Goal: Transaction & Acquisition: Purchase product/service

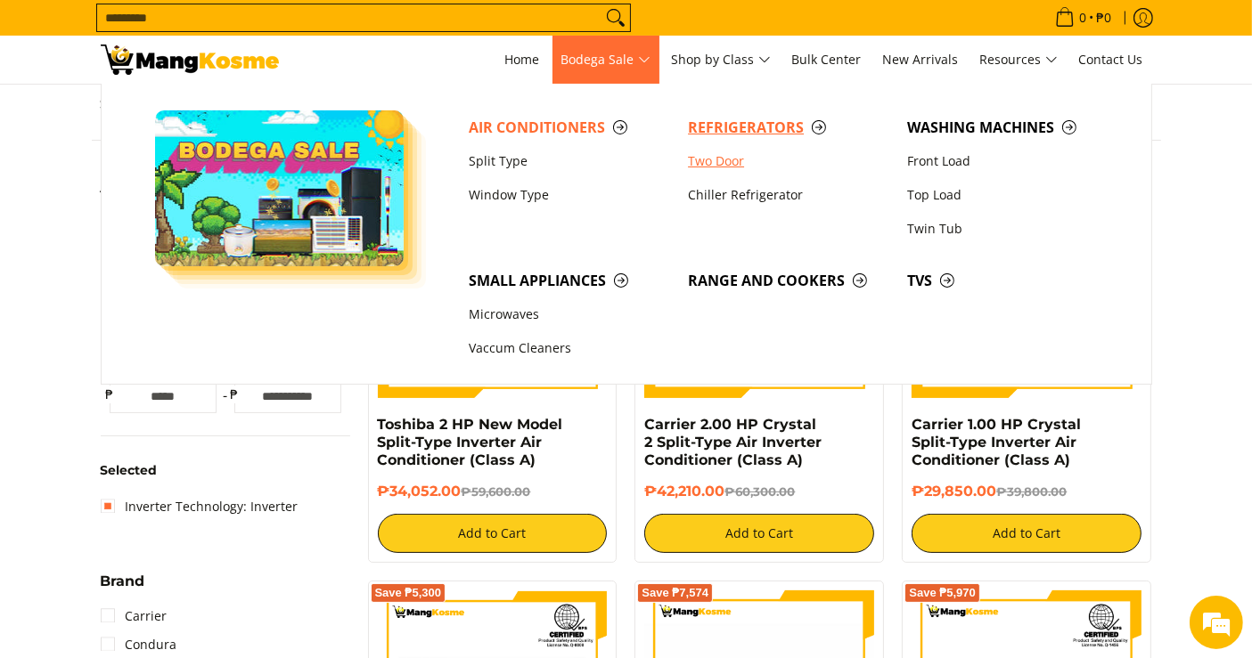
click at [695, 143] on li "Refrigerators Two Door Chiller Refrigerator" at bounding box center [788, 169] width 219 height 119
click at [698, 152] on link "Two Door" at bounding box center [788, 161] width 219 height 34
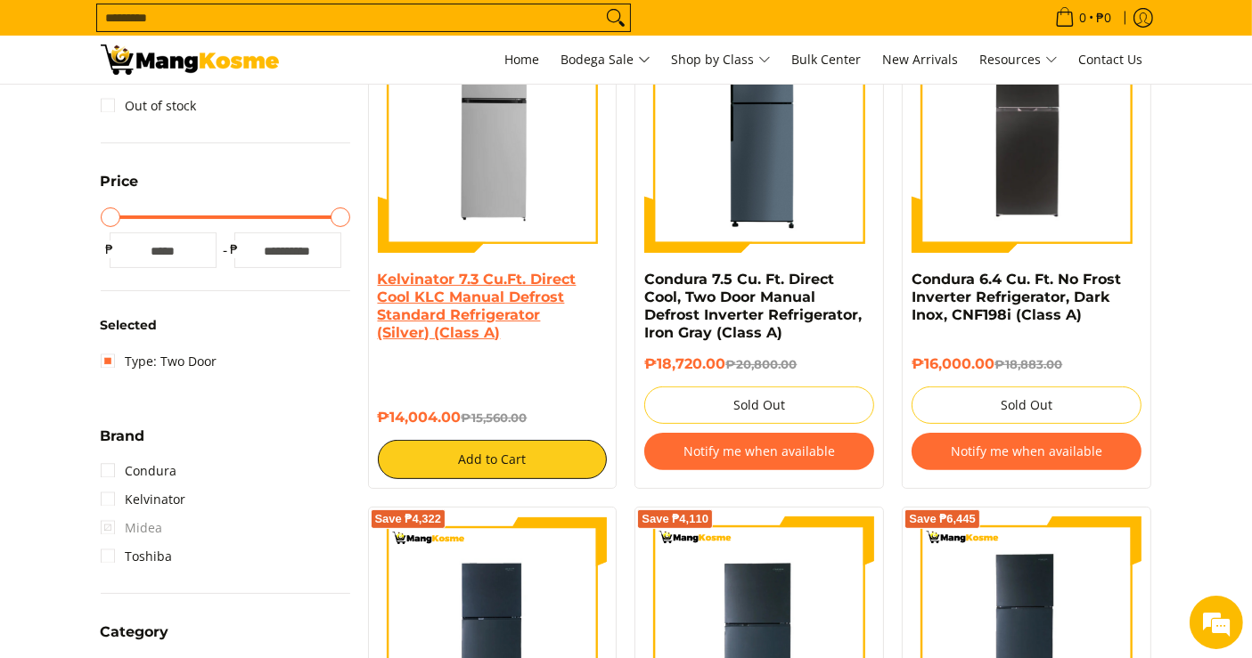
click at [445, 307] on link "Kelvinator 7.3 Cu.Ft. Direct Cool KLC Manual Defrost Standard Refrigerator (Sil…" at bounding box center [477, 306] width 199 height 70
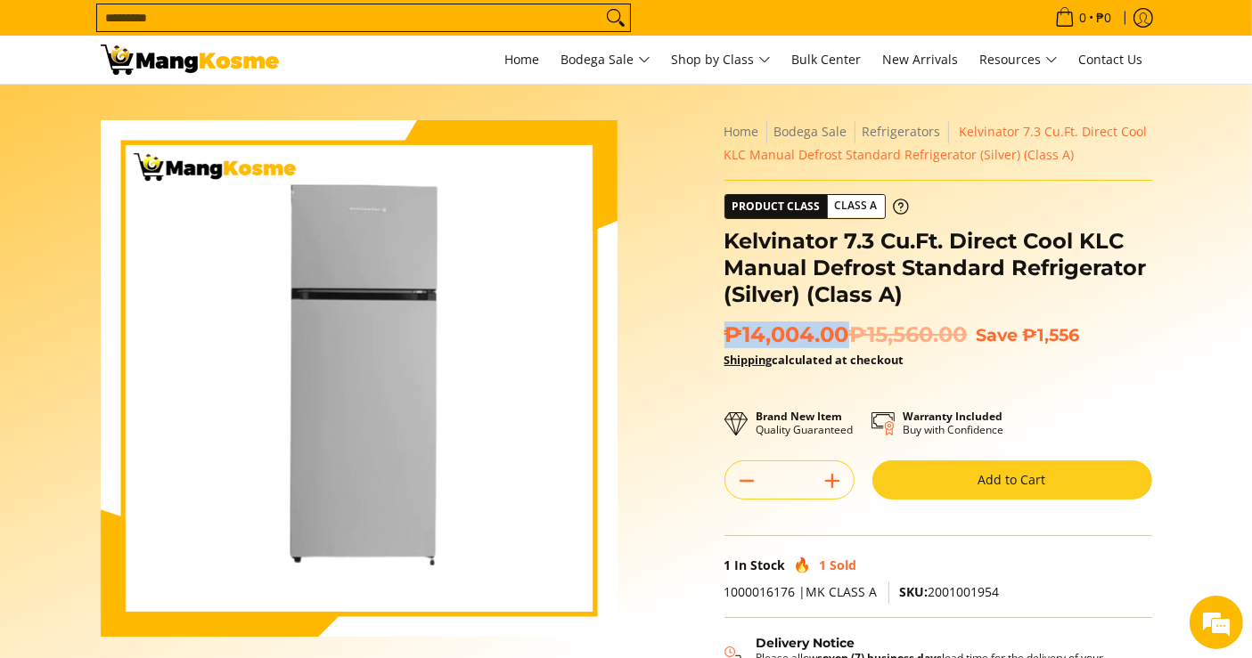
drag, startPoint x: 851, startPoint y: 340, endPoint x: 728, endPoint y: 330, distance: 123.4
click at [728, 330] on span "₱14,004.00 ₱15,560.00" at bounding box center [845, 335] width 243 height 27
copy span "₱14,004.00"
